Goal: Task Accomplishment & Management: Manage account settings

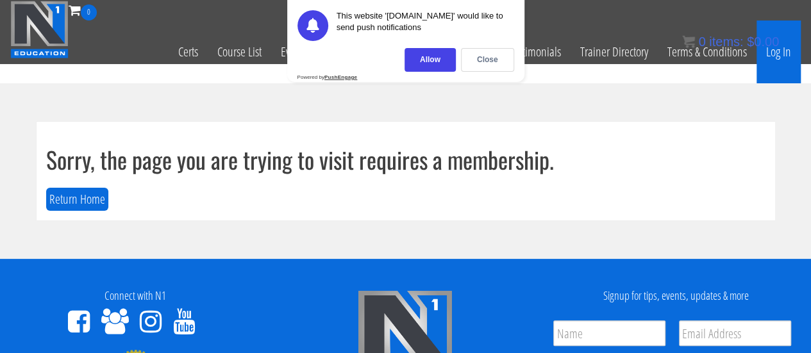
click at [789, 50] on link "Log In" at bounding box center [778, 52] width 44 height 63
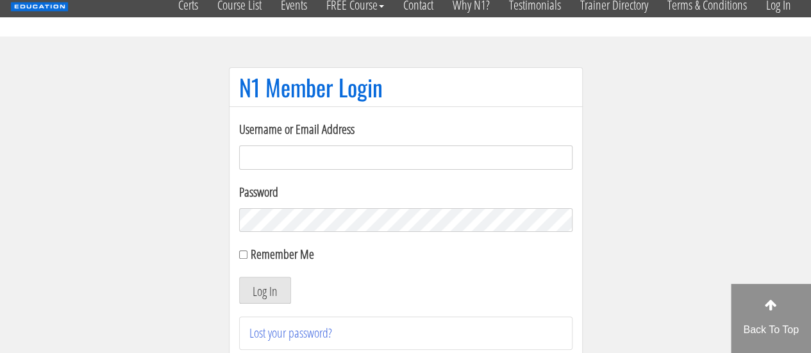
scroll to position [47, 0]
type input "bgaliffe95@gmail.com"
click at [264, 292] on button "Log In" at bounding box center [265, 289] width 52 height 27
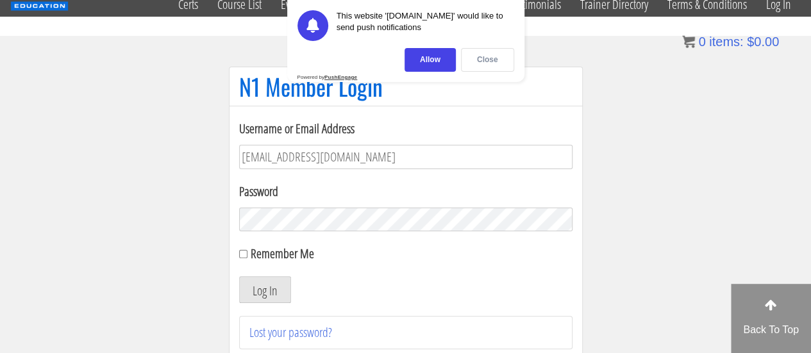
click at [496, 58] on div "Close" at bounding box center [487, 60] width 53 height 24
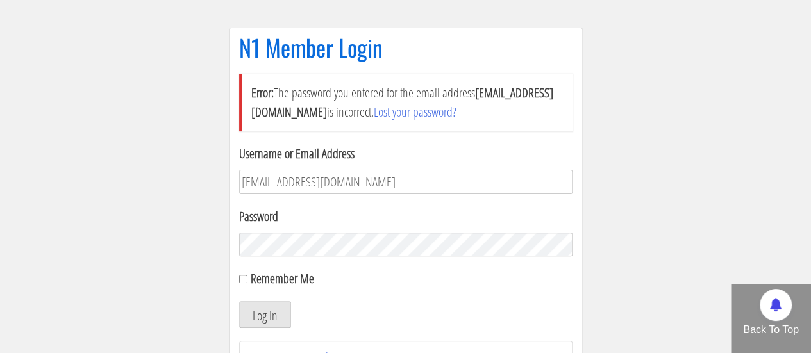
scroll to position [87, 0]
click at [176, 275] on section "N1 Member Login Error: The password you entered for the email address bgaliffe9…" at bounding box center [405, 210] width 811 height 428
click at [261, 312] on button "Log In" at bounding box center [265, 314] width 52 height 27
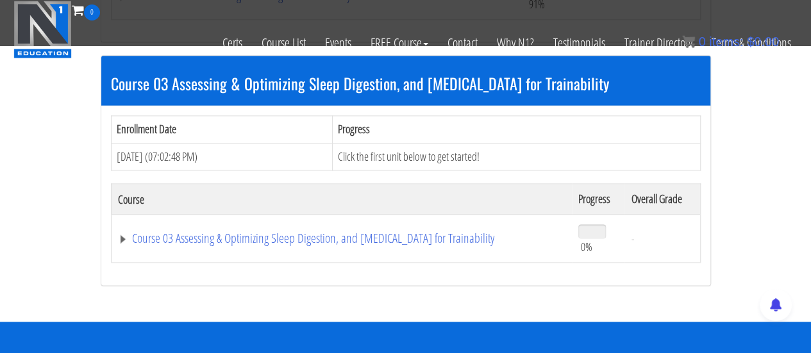
scroll to position [847, 0]
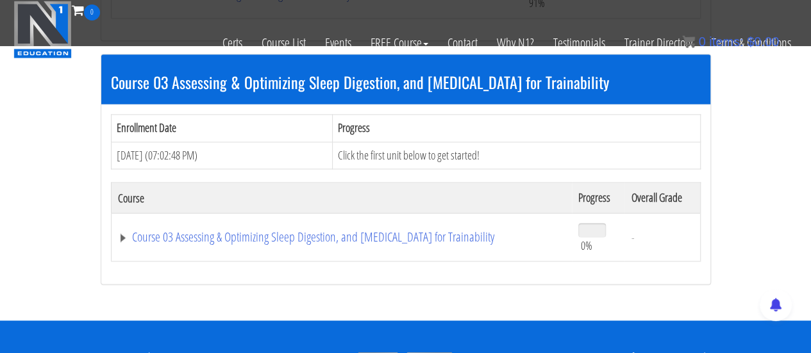
drag, startPoint x: 103, startPoint y: 227, endPoint x: 511, endPoint y: 241, distance: 409.1
click at [511, 241] on div "Enrollment Date Progress [DATE] (07:02:48 PM) Click the first unit below to get…" at bounding box center [405, 193] width 609 height 179
copy div "Course Progress Overall Grade Course 03 Assessing & Optimizing Sleep Digestion,…"
